Goal: Go to known website: Go to known website

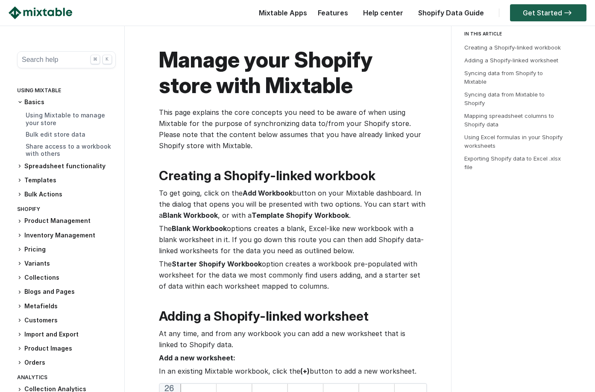
scroll to position [46, 0]
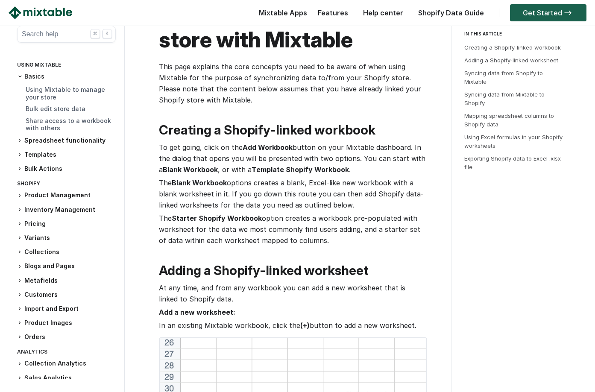
click at [538, 16] on link "Get Started" at bounding box center [548, 12] width 76 height 17
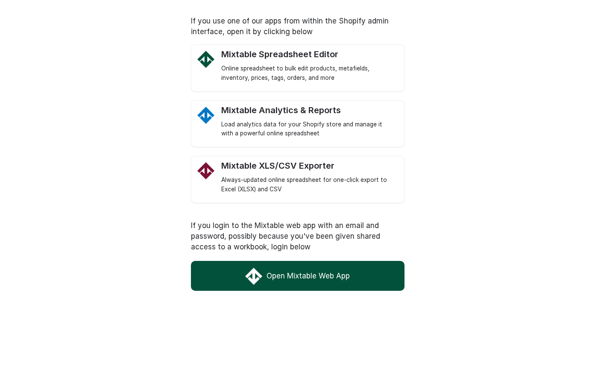
click at [336, 280] on link "Open Mixtable Web App" at bounding box center [297, 276] width 213 height 30
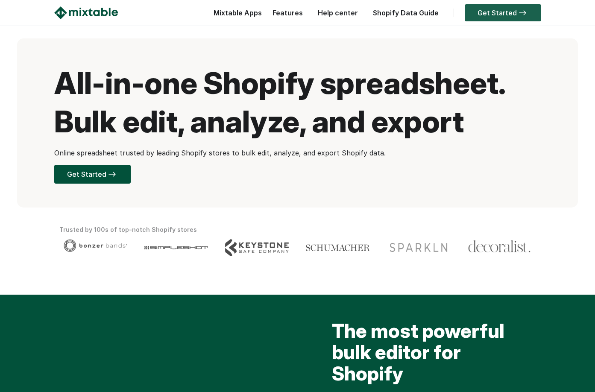
click at [502, 15] on link "Get Started" at bounding box center [502, 12] width 76 height 17
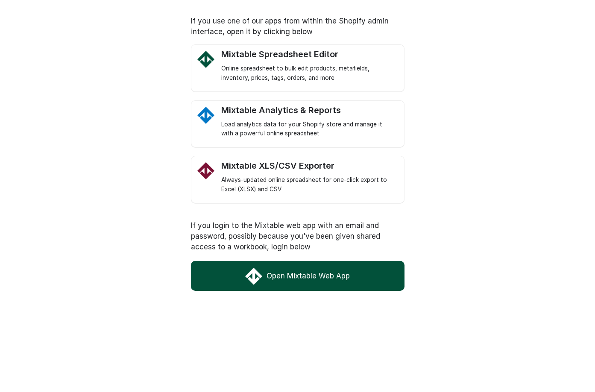
click at [298, 284] on link "Open Mixtable Web App" at bounding box center [297, 276] width 213 height 30
